Goal: Transaction & Acquisition: Purchase product/service

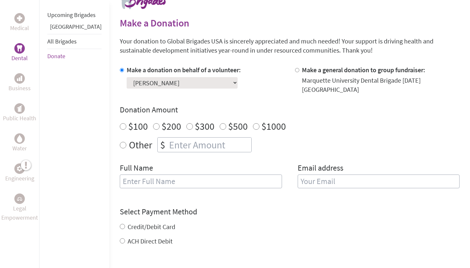
scroll to position [147, 0]
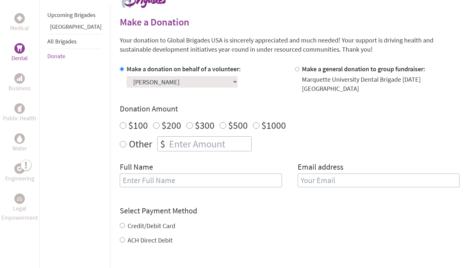
click at [168, 138] on input "number" at bounding box center [210, 143] width 84 height 14
radio input "true"
type input "250"
click at [188, 162] on div "Full Name" at bounding box center [201, 178] width 162 height 33
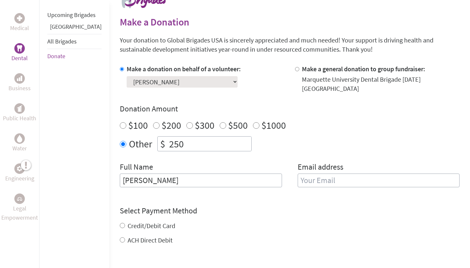
type input "[PERSON_NAME]"
type input "S"
click at [312, 174] on input "sophianorthup@mar" at bounding box center [379, 180] width 162 height 14
type input "sophia.[PERSON_NAME]@mar"
click at [372, 173] on input "sophia.[PERSON_NAME]@mar" at bounding box center [379, 180] width 162 height 14
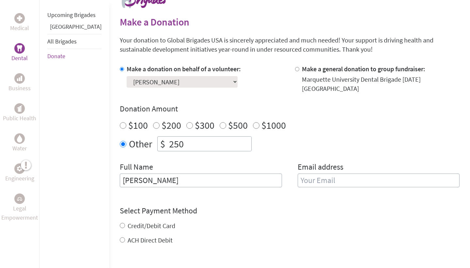
type input "[PERSON_NAME][EMAIL_ADDRESS][PERSON_NAME][DOMAIN_NAME]"
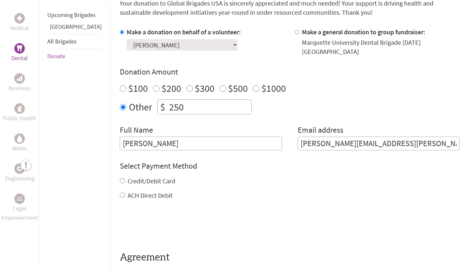
scroll to position [184, 0]
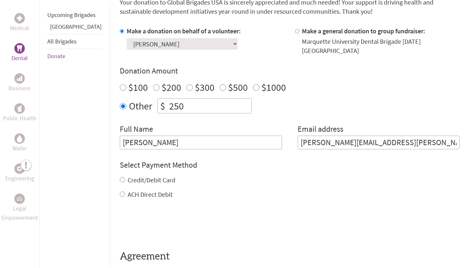
click at [143, 177] on div "Credit/Debit Card" at bounding box center [290, 179] width 340 height 9
click at [135, 176] on label "Credit/Debit Card" at bounding box center [152, 180] width 48 height 8
click at [125, 177] on input "Credit/Debit Card" at bounding box center [122, 179] width 5 height 5
radio input "true"
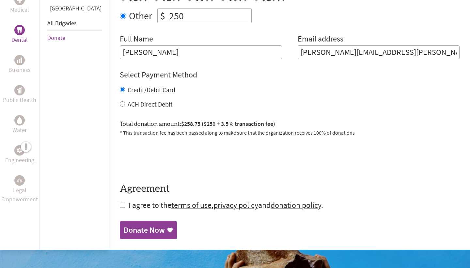
scroll to position [275, 0]
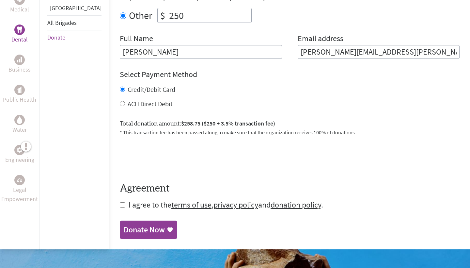
click at [129, 199] on span "I agree to the terms of use , privacy policy and donation policy ." at bounding box center [226, 204] width 195 height 10
click at [120, 202] on input "checkbox" at bounding box center [122, 204] width 5 height 5
checkbox input "true"
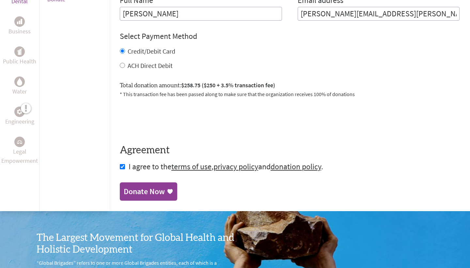
scroll to position [315, 0]
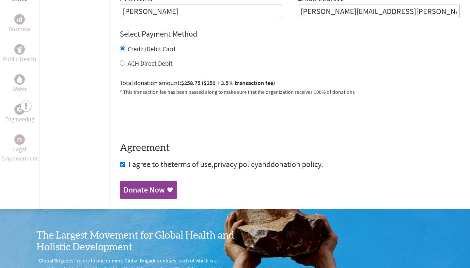
click at [143, 184] on div "Donate Now" at bounding box center [144, 189] width 41 height 10
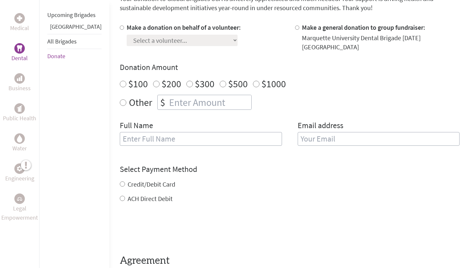
scroll to position [188, 0]
click at [120, 27] on input "Make a donation on behalf of a volunteer:" at bounding box center [122, 27] width 4 height 4
radio input "true"
select select "60F89769-8360-11F0-9E6E-42010A400005"
radio input "true"
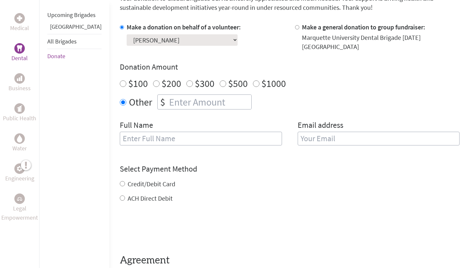
click at [181, 95] on input "number" at bounding box center [210, 102] width 84 height 14
type input "250"
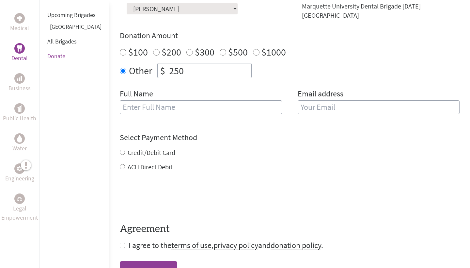
scroll to position [219, 0]
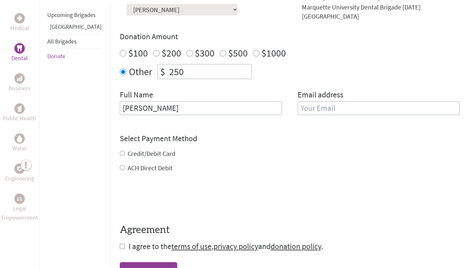
type input "[PERSON_NAME]"
click at [344, 91] on div "Email address" at bounding box center [379, 105] width 162 height 33
type input "[PERSON_NAME][EMAIL_ADDRESS][PERSON_NAME][DOMAIN_NAME]"
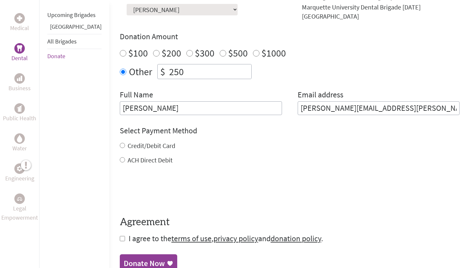
click at [308, 143] on div "Credit/Debit Card" at bounding box center [290, 145] width 340 height 9
click at [120, 143] on input "Credit/Debit Card" at bounding box center [122, 145] width 5 height 5
radio input "true"
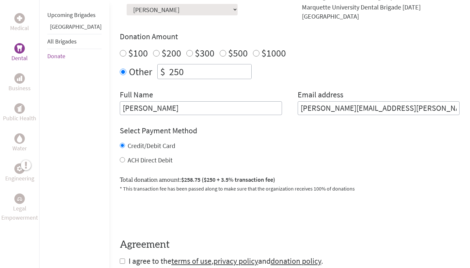
click at [128, 156] on label "ACH Direct Debit" at bounding box center [150, 160] width 45 height 8
click at [120, 157] on input "ACH Direct Debit" at bounding box center [122, 159] width 5 height 5
radio input "true"
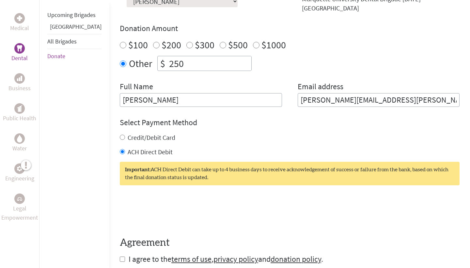
scroll to position [228, 0]
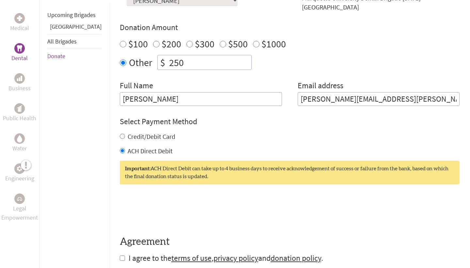
click at [128, 132] on label "Credit/Debit Card" at bounding box center [152, 136] width 48 height 8
click at [125, 134] on input "Credit/Debit Card" at bounding box center [122, 136] width 5 height 5
radio input "true"
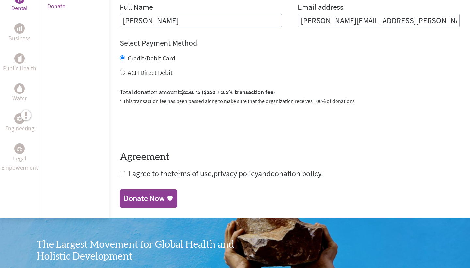
scroll to position [308, 0]
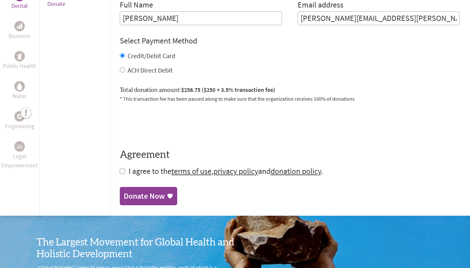
click at [120, 168] on input "checkbox" at bounding box center [122, 170] width 5 height 5
checkbox input "true"
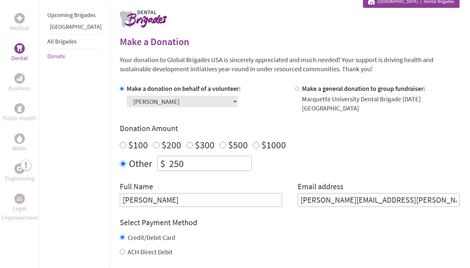
scroll to position [128, 0]
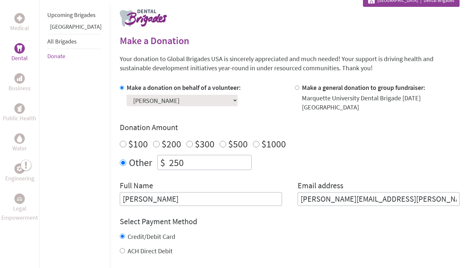
click at [308, 1] on div "Make a Donation Your donation to Global Brigades USA is sincerely appreciated a…" at bounding box center [290, 195] width 340 height 402
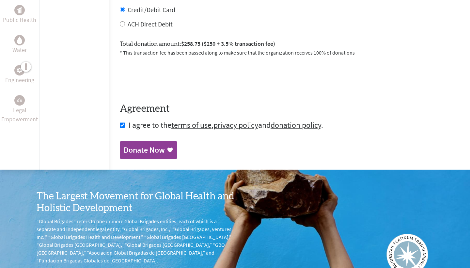
scroll to position [356, 0]
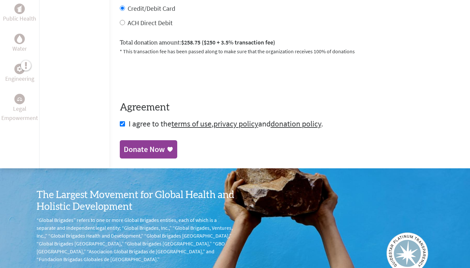
click at [146, 144] on div "Donate Now" at bounding box center [149, 149] width 50 height 10
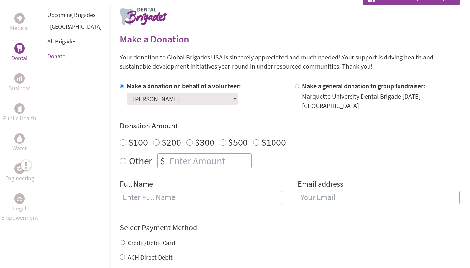
click at [168, 154] on input "number" at bounding box center [210, 160] width 84 height 14
radio input "true"
type input "250"
type input "[PERSON_NAME]"
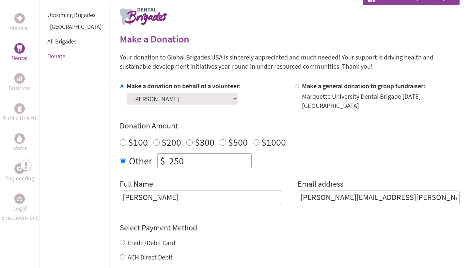
type input "[PERSON_NAME][EMAIL_ADDRESS][PERSON_NAME][DOMAIN_NAME]"
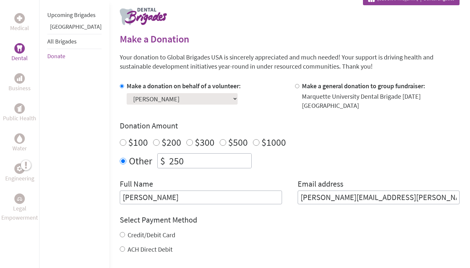
click at [319, 167] on div "Make a donation on behalf of a volunteer: Select a volunteer... Adam Mustafa Ad…" at bounding box center [290, 142] width 340 height 123
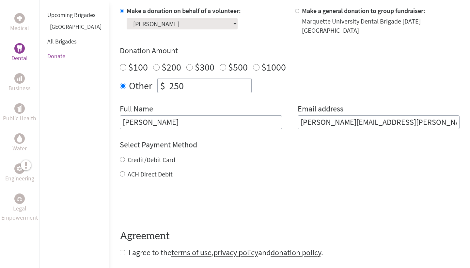
scroll to position [207, 0]
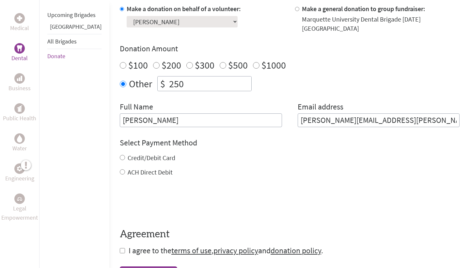
click at [120, 155] on input "Credit/Debit Card" at bounding box center [122, 157] width 5 height 5
radio input "true"
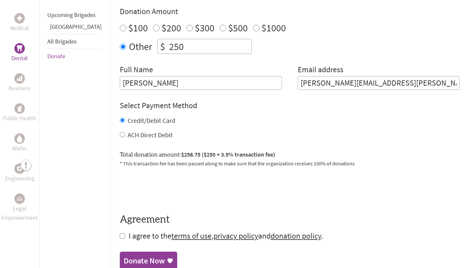
scroll to position [246, 0]
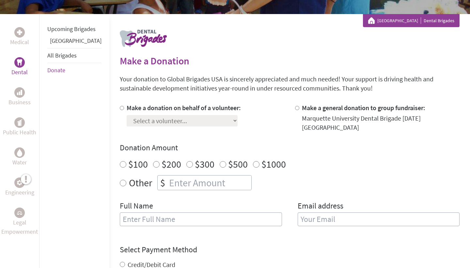
scroll to position [108, 0]
click at [168, 175] on input "number" at bounding box center [210, 182] width 84 height 14
radio input "true"
type input "250"
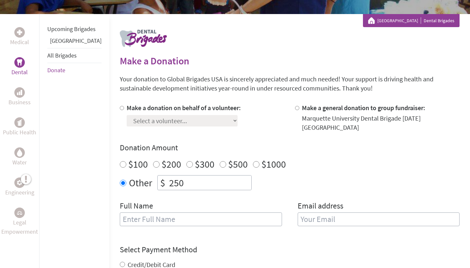
click at [188, 235] on form "Make a donation on behalf of a volunteer: Select a volunteer... Adam Mustafa Ad…" at bounding box center [290, 232] width 340 height 259
type input "[PERSON_NAME]"
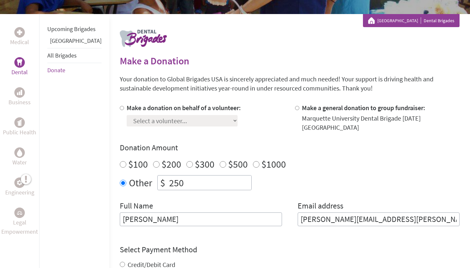
type input "[PERSON_NAME][EMAIL_ADDRESS][PERSON_NAME][DOMAIN_NAME]"
click at [347, 181] on div "Other $ 250" at bounding box center [290, 182] width 340 height 15
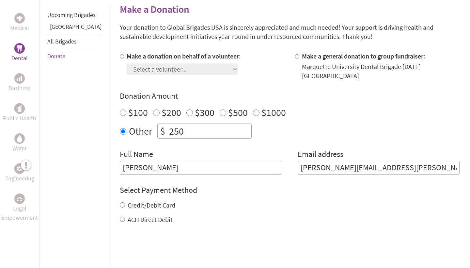
scroll to position [234, 0]
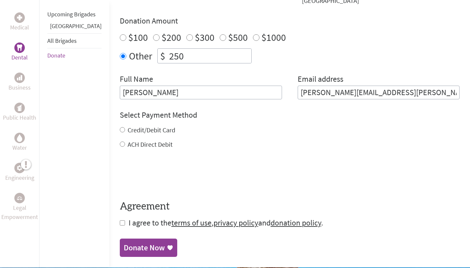
click at [128, 126] on label "Credit/Debit Card" at bounding box center [152, 130] width 48 height 8
click at [120, 127] on input "Credit/Debit Card" at bounding box center [122, 129] width 5 height 5
radio input "true"
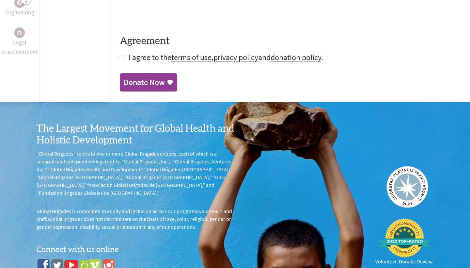
scroll to position [423, 0]
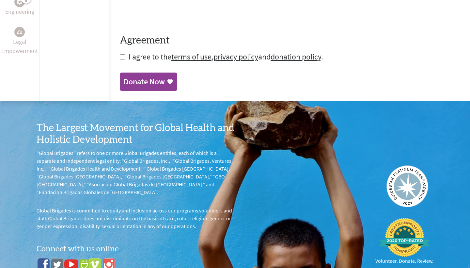
click at [149, 52] on span "I agree to the terms of use , privacy policy and donation policy ." at bounding box center [226, 57] width 195 height 10
click at [137, 52] on span "I agree to the terms of use , privacy policy and donation policy ." at bounding box center [226, 57] width 195 height 10
click at [120, 54] on input "checkbox" at bounding box center [122, 56] width 5 height 5
checkbox input "true"
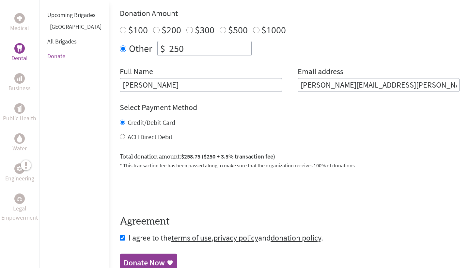
scroll to position [249, 0]
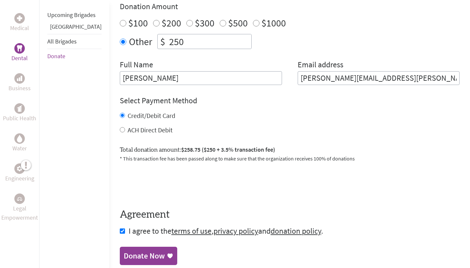
click at [98, 173] on div "Medical Dental Business Public Health Water Engineering Legal Empowerment Upcom…" at bounding box center [235, 74] width 470 height 402
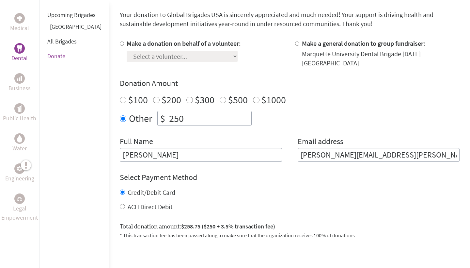
scroll to position [279, 0]
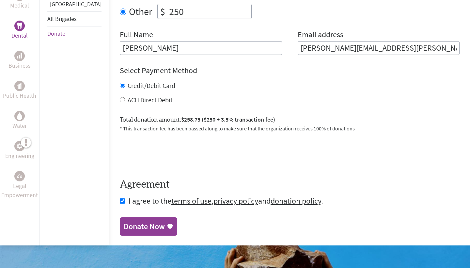
click at [144, 225] on link "Donate Now" at bounding box center [148, 226] width 57 height 18
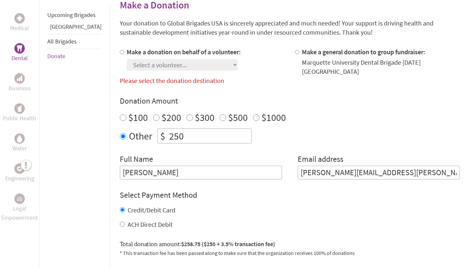
scroll to position [128, 0]
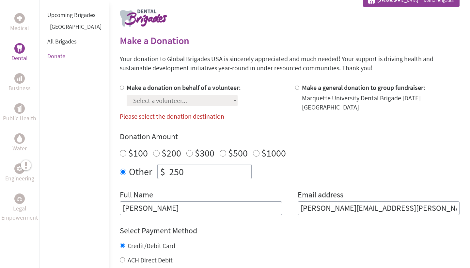
click at [127, 92] on div "Select a volunteer... Adam Mustafa Adeline Langer Adrianna Alberts Aras Buozius…" at bounding box center [184, 99] width 114 height 14
click at [127, 89] on label "Make a donation on behalf of a volunteer:" at bounding box center [184, 87] width 114 height 8
click at [120, 89] on input "Make a donation on behalf of a volunteer:" at bounding box center [122, 88] width 4 height 4
radio input "true"
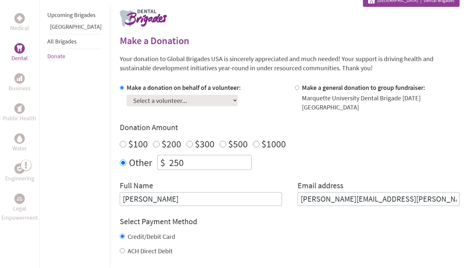
click at [174, 106] on div "Make a donation on behalf of a volunteer: Select a volunteer... Adam Mustafa Ad…" at bounding box center [290, 144] width 340 height 123
select select "60F89769-8360-11F0-9E6E-42010A400005"
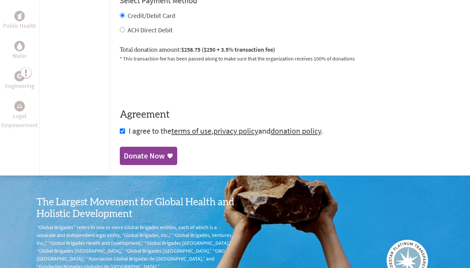
scroll to position [351, 0]
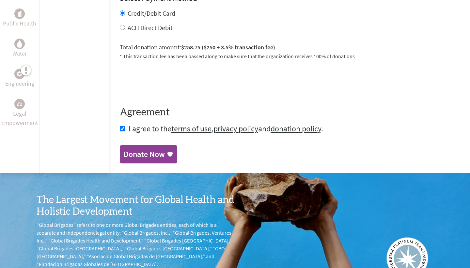
click at [134, 154] on link "Donate Now" at bounding box center [148, 154] width 57 height 18
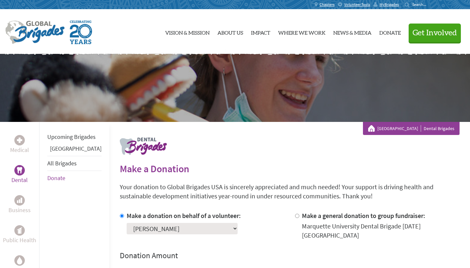
radio input "true"
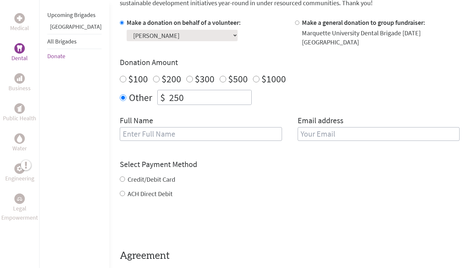
scroll to position [193, 0]
type input "250"
type input "[PERSON_NAME]"
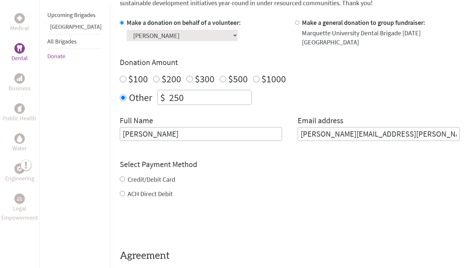
type input "[PERSON_NAME][EMAIL_ADDRESS][PERSON_NAME][DOMAIN_NAME]"
click at [336, 80] on div "Donation Amount $100 $200 $300 $500 $1000 Other $ 250" at bounding box center [290, 81] width 340 height 48
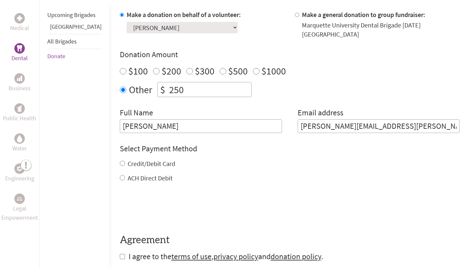
scroll to position [203, 0]
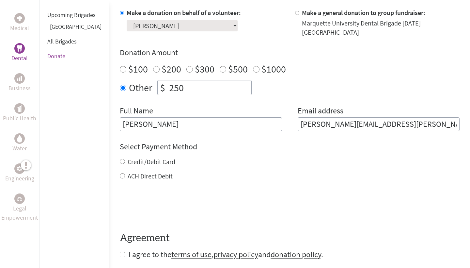
click at [131, 157] on label "Credit/Debit Card" at bounding box center [152, 161] width 48 height 8
click at [125, 159] on input "Credit/Debit Card" at bounding box center [122, 161] width 5 height 5
radio input "true"
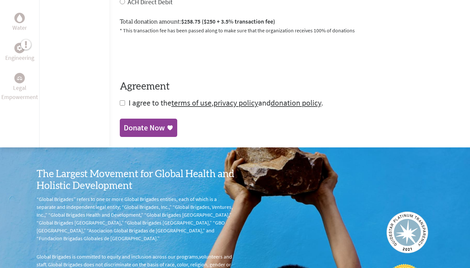
scroll to position [246, 0]
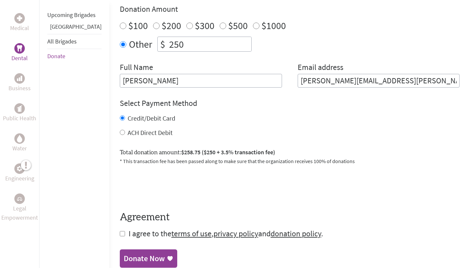
click at [130, 228] on span "I agree to the terms of use , privacy policy and donation policy ." at bounding box center [226, 233] width 195 height 10
click at [99, 227] on div "Medical Dental Business Public Health Water Engineering Legal Empowerment Upcom…" at bounding box center [235, 77] width 470 height 402
click at [120, 231] on input "checkbox" at bounding box center [122, 233] width 5 height 5
checkbox input "true"
click at [126, 257] on link "Donate Now" at bounding box center [148, 259] width 57 height 18
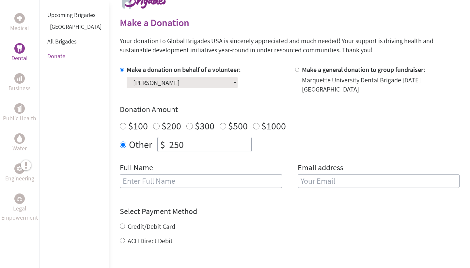
type input "250"
drag, startPoint x: 182, startPoint y: 172, endPoint x: 189, endPoint y: 185, distance: 14.2
type input "[PERSON_NAME]"
type input "sophia.[PERSON_NAME]@mar"
type input "[PERSON_NAME][EMAIL_ADDRESS][PERSON_NAME][DOMAIN_NAME]"
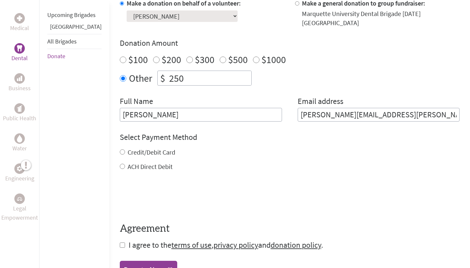
scroll to position [226, 0]
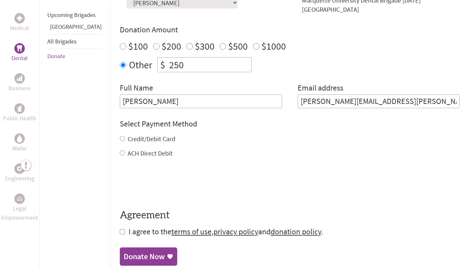
click at [128, 134] on label "Credit/Debit Card" at bounding box center [152, 138] width 48 height 8
click at [120, 136] on input "Credit/Debit Card" at bounding box center [122, 138] width 5 height 5
radio input "true"
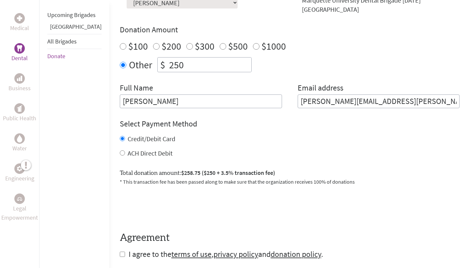
scroll to position [263, 0]
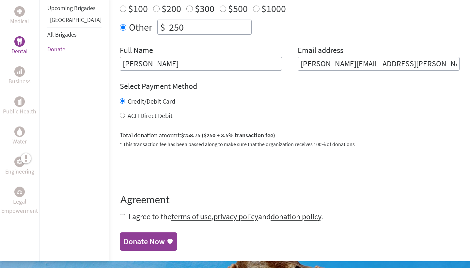
click at [162, 125] on div "Total donation amount: $258.75 ($250 + 3.5% transaction fee) * This transaction…" at bounding box center [290, 136] width 340 height 23
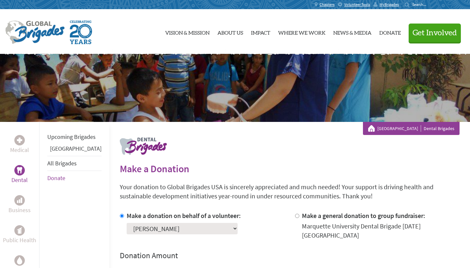
radio input "true"
type input "250"
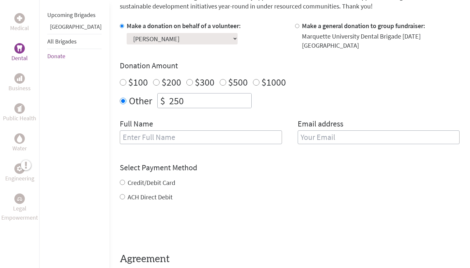
click at [134, 131] on input "text" at bounding box center [201, 137] width 162 height 14
type input "[PERSON_NAME]"
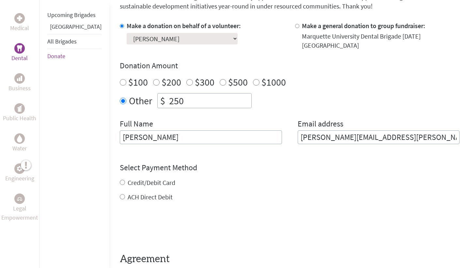
type input "[PERSON_NAME][EMAIL_ADDRESS][PERSON_NAME][DOMAIN_NAME]"
click at [325, 162] on h4 "Select Payment Method" at bounding box center [290, 167] width 340 height 10
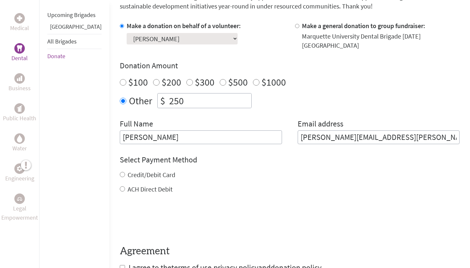
click at [128, 185] on label "ACH Direct Debit" at bounding box center [150, 189] width 45 height 8
click at [120, 186] on input "ACH Direct Debit" at bounding box center [122, 188] width 5 height 5
radio input "true"
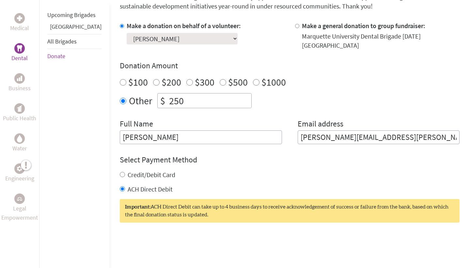
click at [128, 170] on label "Credit/Debit Card" at bounding box center [152, 174] width 48 height 8
click at [120, 172] on input "Credit/Debit Card" at bounding box center [122, 174] width 5 height 5
radio input "true"
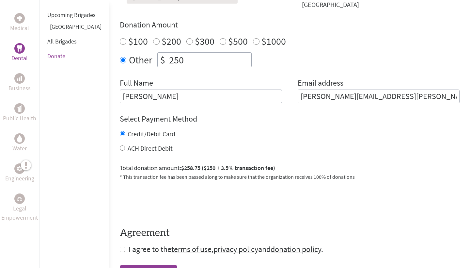
scroll to position [243, 0]
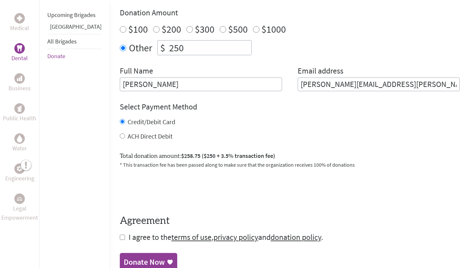
click at [129, 232] on span "I agree to the terms of use , privacy policy and donation policy ." at bounding box center [226, 237] width 195 height 10
click at [99, 230] on div "Medical Dental Business Public Health Water Engineering Legal Empowerment Upcom…" at bounding box center [235, 80] width 470 height 402
click at [120, 234] on input "checkbox" at bounding box center [122, 236] width 5 height 5
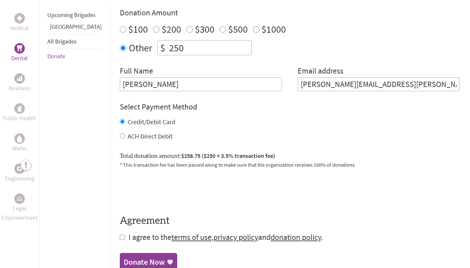
click at [120, 234] on input "checkbox" at bounding box center [122, 236] width 5 height 5
checkbox input "true"
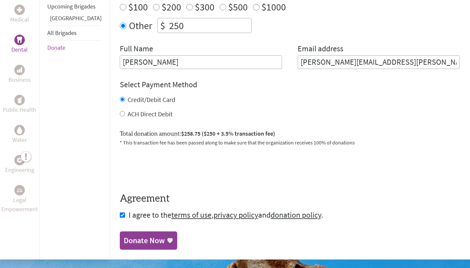
click at [140, 235] on div "Donate Now" at bounding box center [144, 240] width 41 height 10
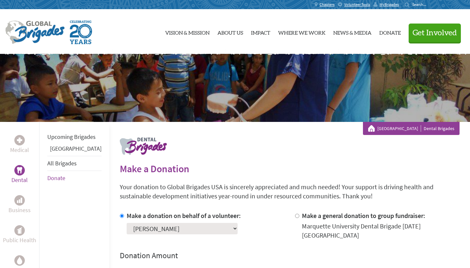
click at [388, 2] on div "MyBrigades" at bounding box center [387, 4] width 29 height 9
radio input "true"
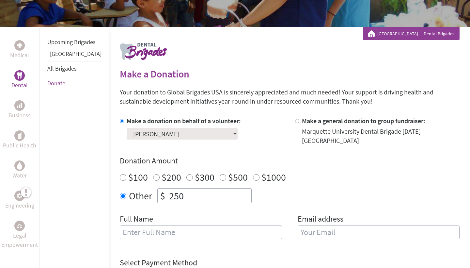
type input "250"
click at [144, 228] on input "text" at bounding box center [201, 232] width 162 height 14
type input "[PERSON_NAME]"
type input "sophia.[PERSON_NAME]@mar"
type input "[PERSON_NAME][EMAIL_ADDRESS][PERSON_NAME][DOMAIN_NAME]"
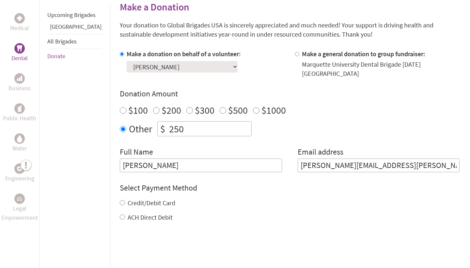
scroll to position [162, 0]
click at [128, 198] on label "Credit/Debit Card" at bounding box center [152, 202] width 48 height 8
click at [123, 199] on input "Credit/Debit Card" at bounding box center [122, 201] width 5 height 5
radio input "true"
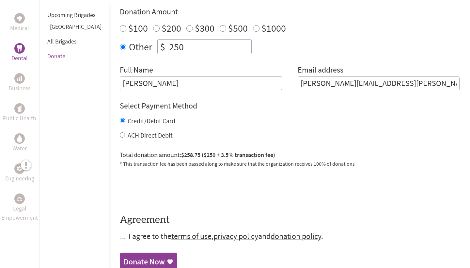
scroll to position [247, 0]
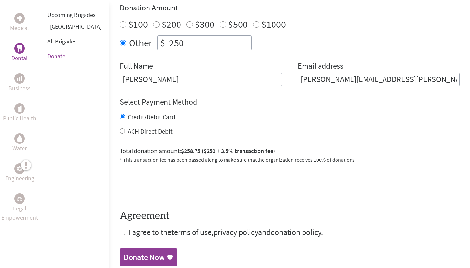
click at [120, 229] on input "checkbox" at bounding box center [122, 231] width 5 height 5
checkbox input "true"
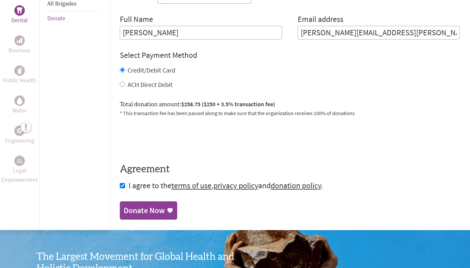
scroll to position [294, 0]
click at [135, 205] on div "Donate Now" at bounding box center [144, 210] width 41 height 10
